Goal: Navigation & Orientation: Find specific page/section

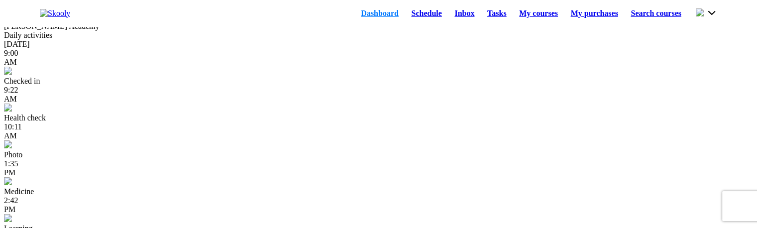
click at [422, 16] on link "Schedule" at bounding box center [426, 13] width 43 height 14
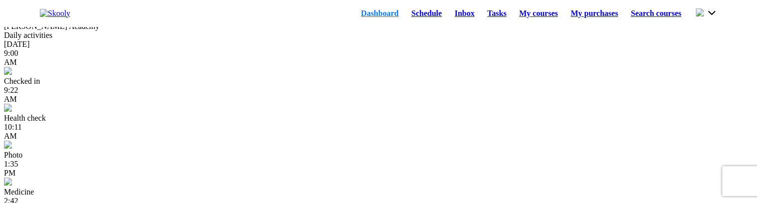
click at [419, 16] on link "Schedule" at bounding box center [426, 13] width 43 height 14
